Goal: Navigation & Orientation: Go to known website

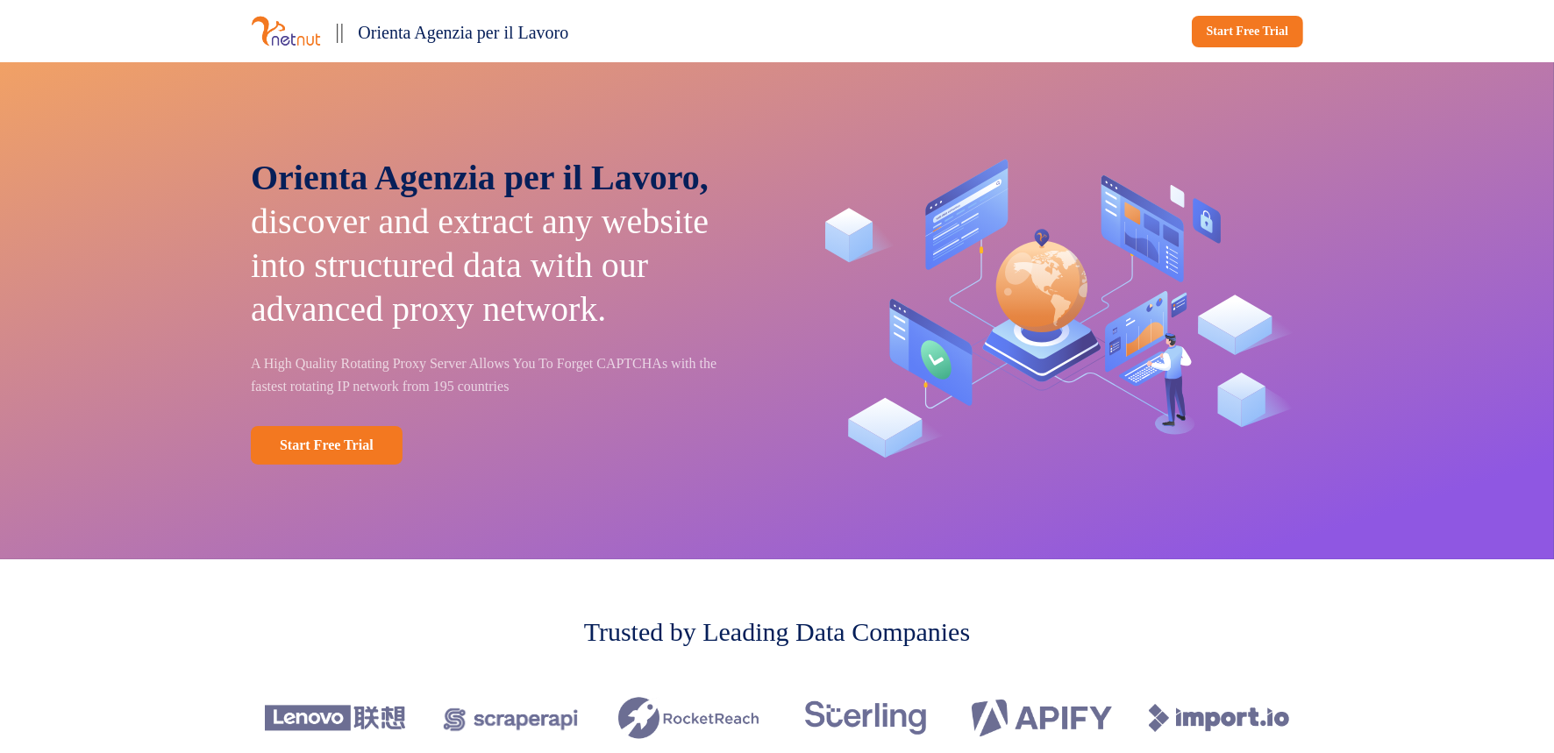
click at [168, 180] on div "Orienta Agenzia per il Lavoro, discover and extract any website into structured…" at bounding box center [777, 310] width 1554 height 497
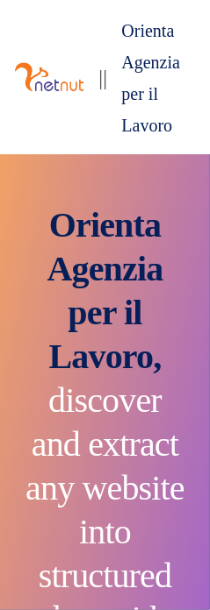
click at [162, 37] on span "Orienta Agenzia per il Lavoro" at bounding box center [150, 78] width 59 height 114
